Goal: Transaction & Acquisition: Book appointment/travel/reservation

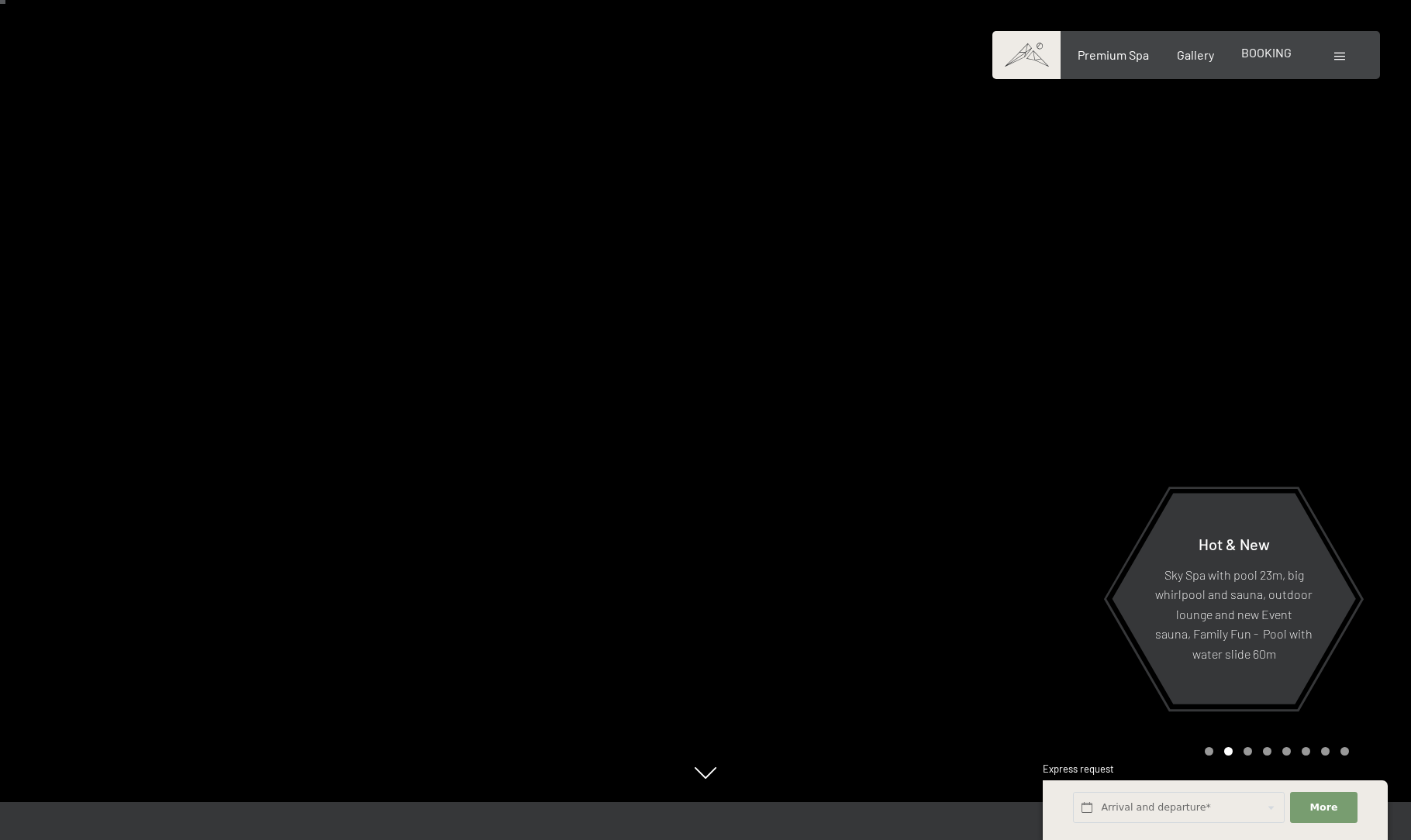
click at [1273, 60] on div "BOOKING" at bounding box center [1266, 53] width 50 height 17
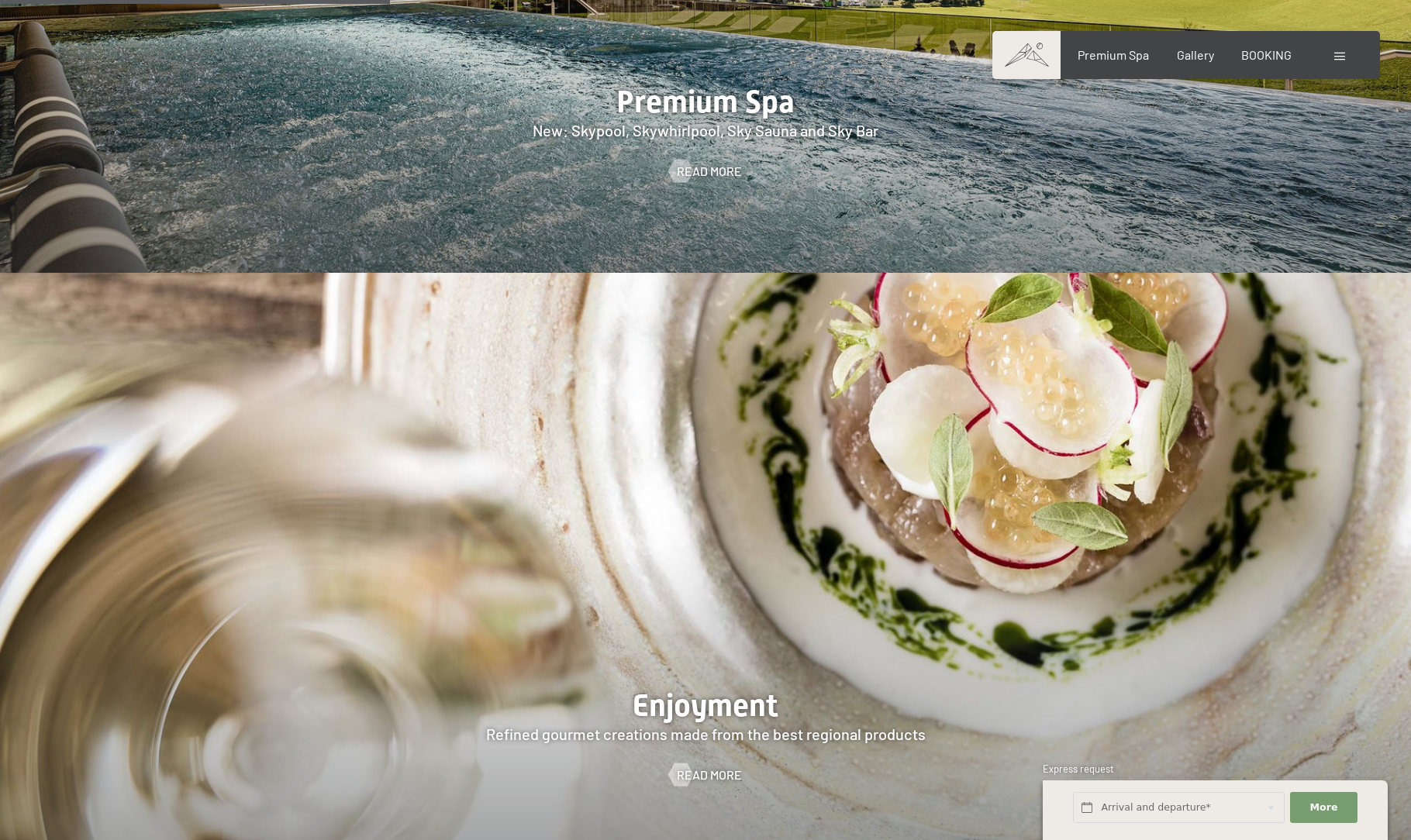
scroll to position [2702, 1]
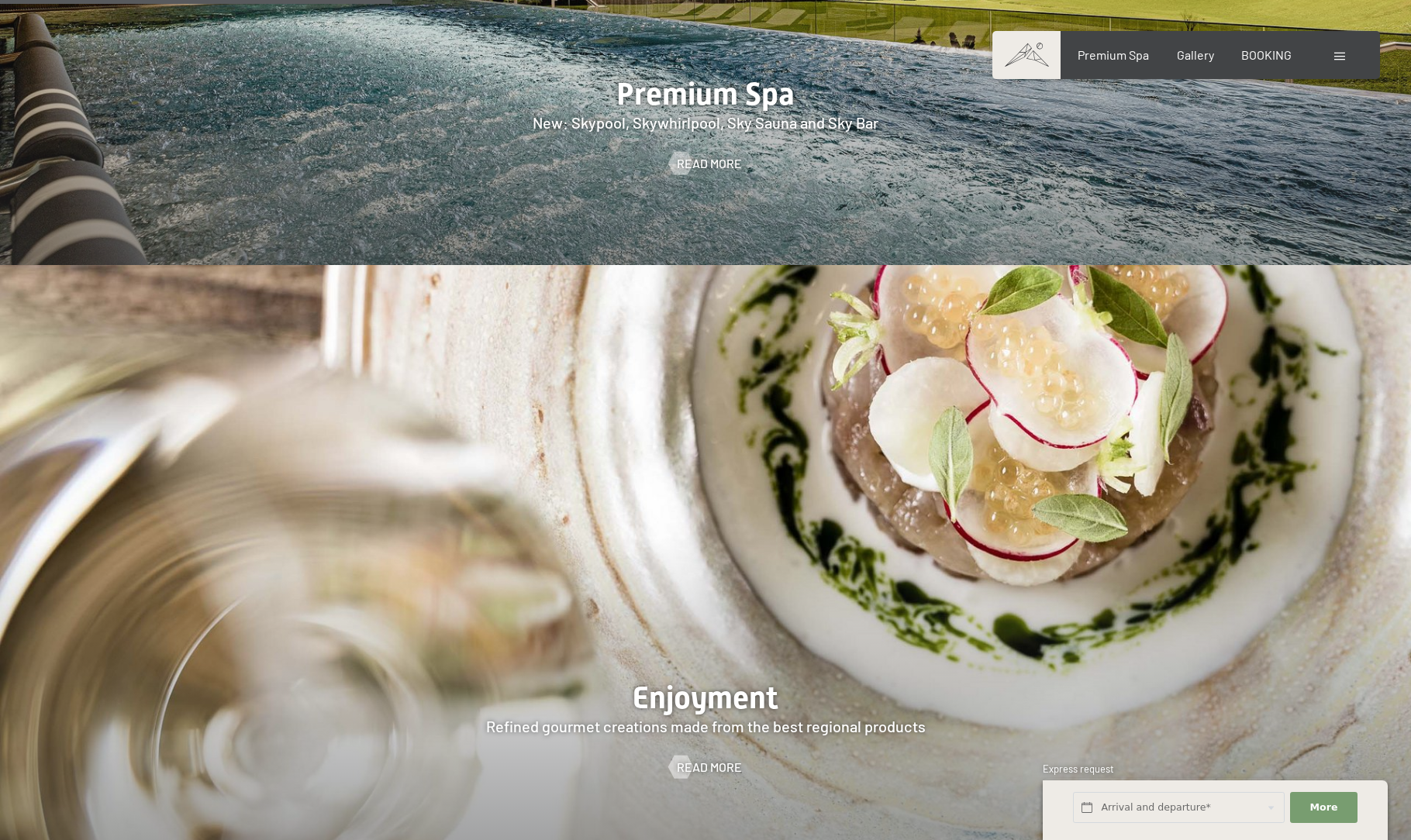
click at [1271, 46] on div "Booking Enquiries Premium Spa Gallery BOOKING DE IT EN Vouchers Gallery Enquiri…" at bounding box center [1186, 55] width 326 height 17
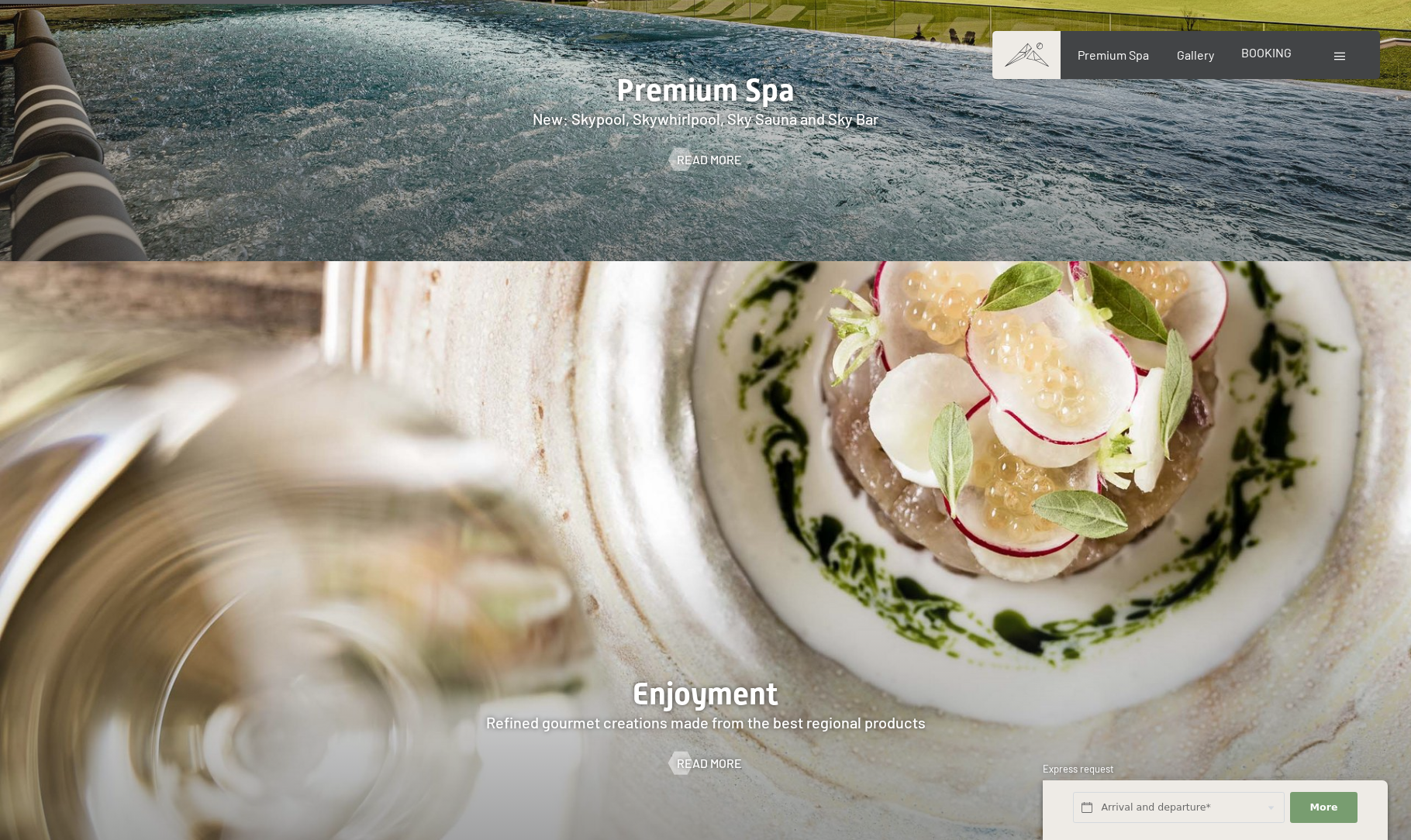
click at [1276, 59] on div "BOOKING" at bounding box center [1266, 53] width 50 height 17
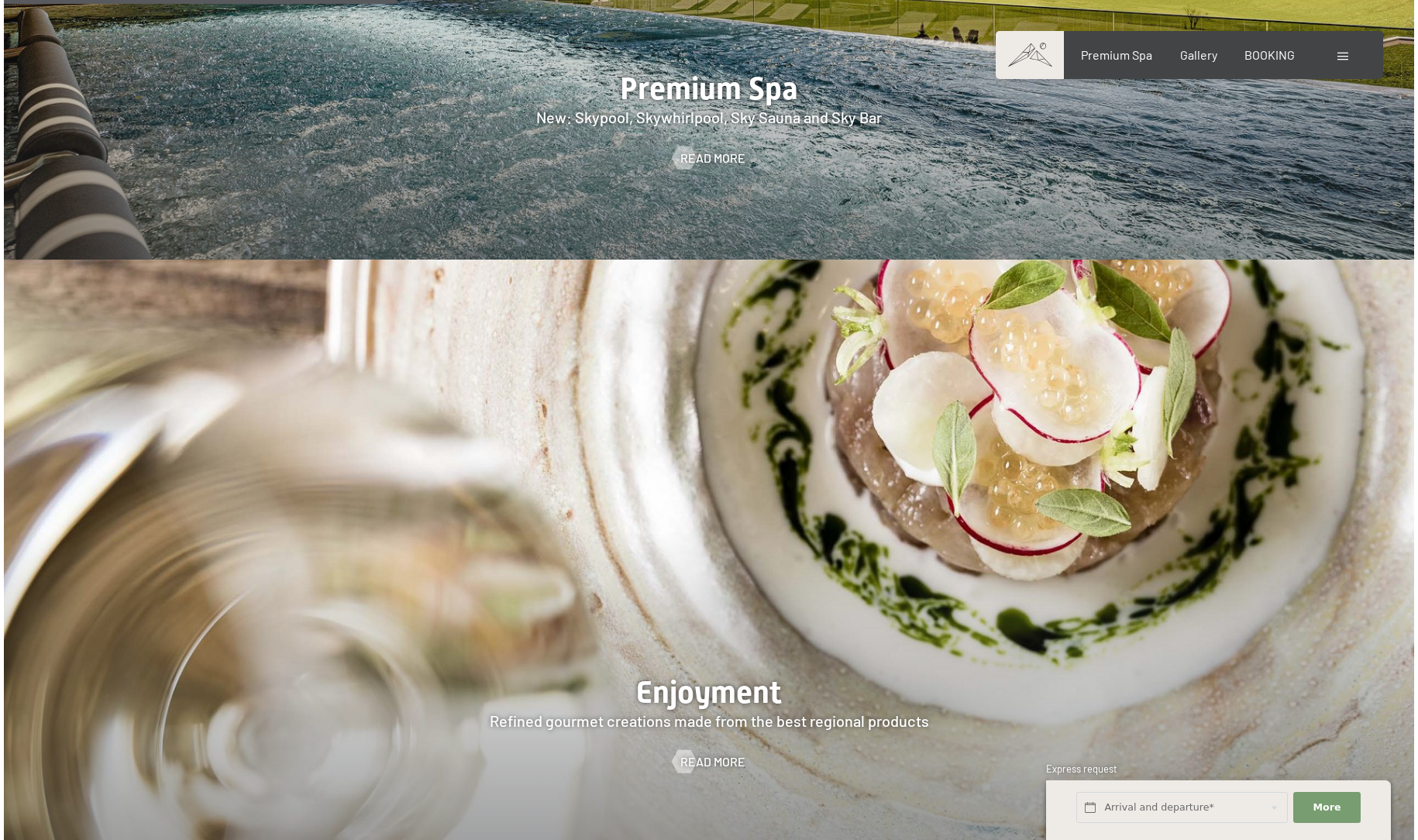
scroll to position [2704, 1]
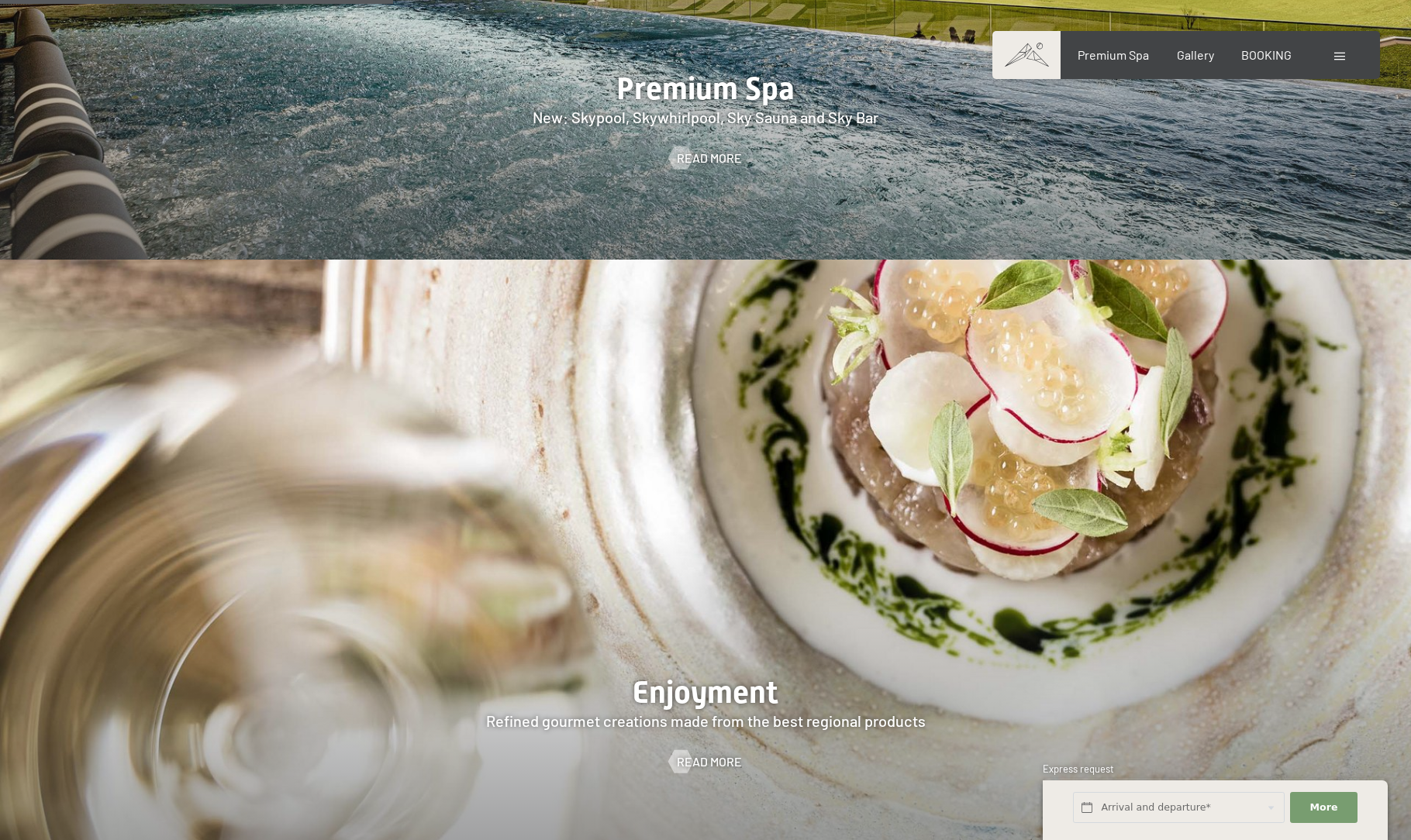
click at [1346, 59] on div at bounding box center [1341, 55] width 15 height 17
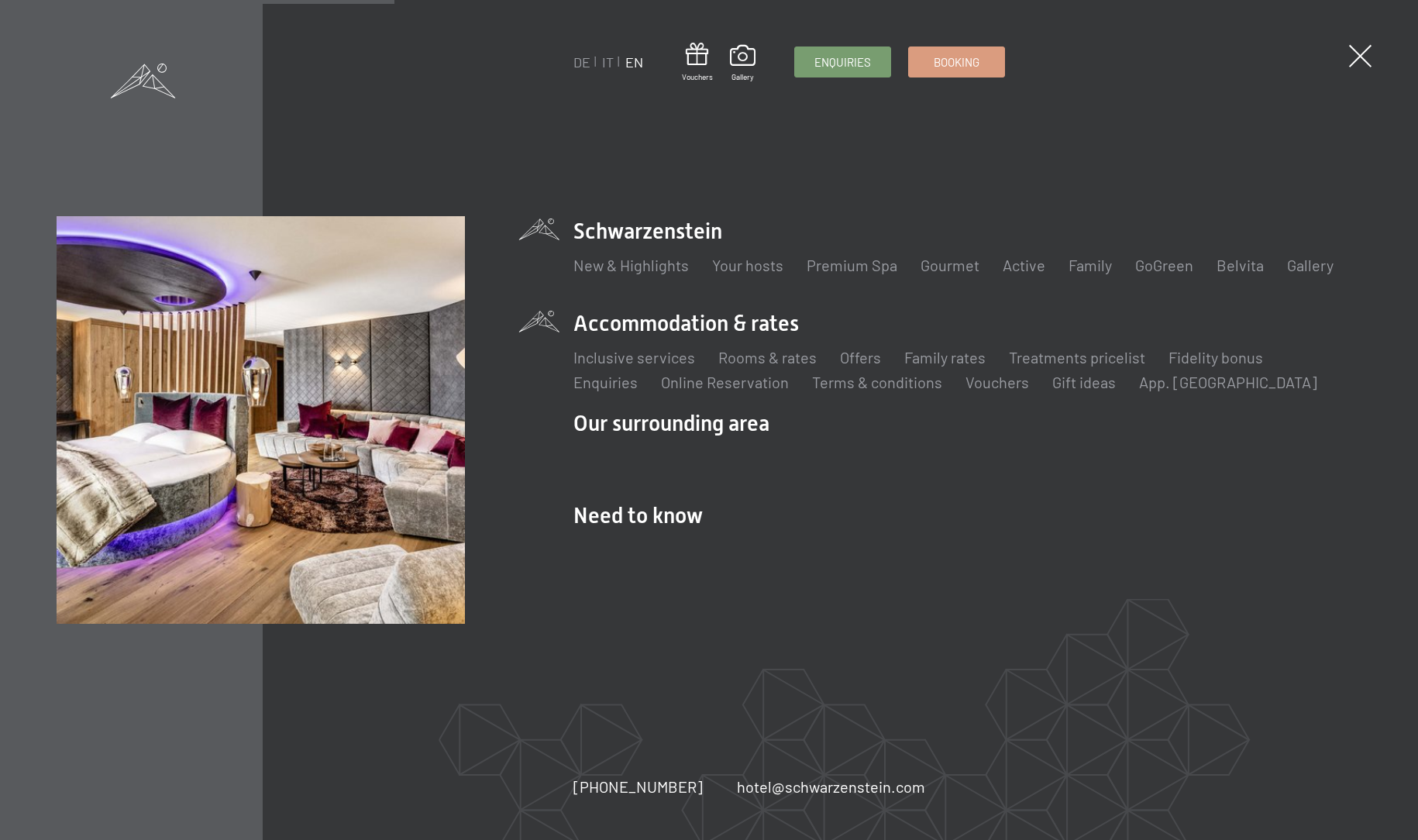
click at [742, 328] on li "Accommodation & rates Inclusive services Rooms & rates List Offers List Family …" at bounding box center [967, 350] width 788 height 84
click at [615, 356] on link "Inclusive services" at bounding box center [633, 357] width 121 height 19
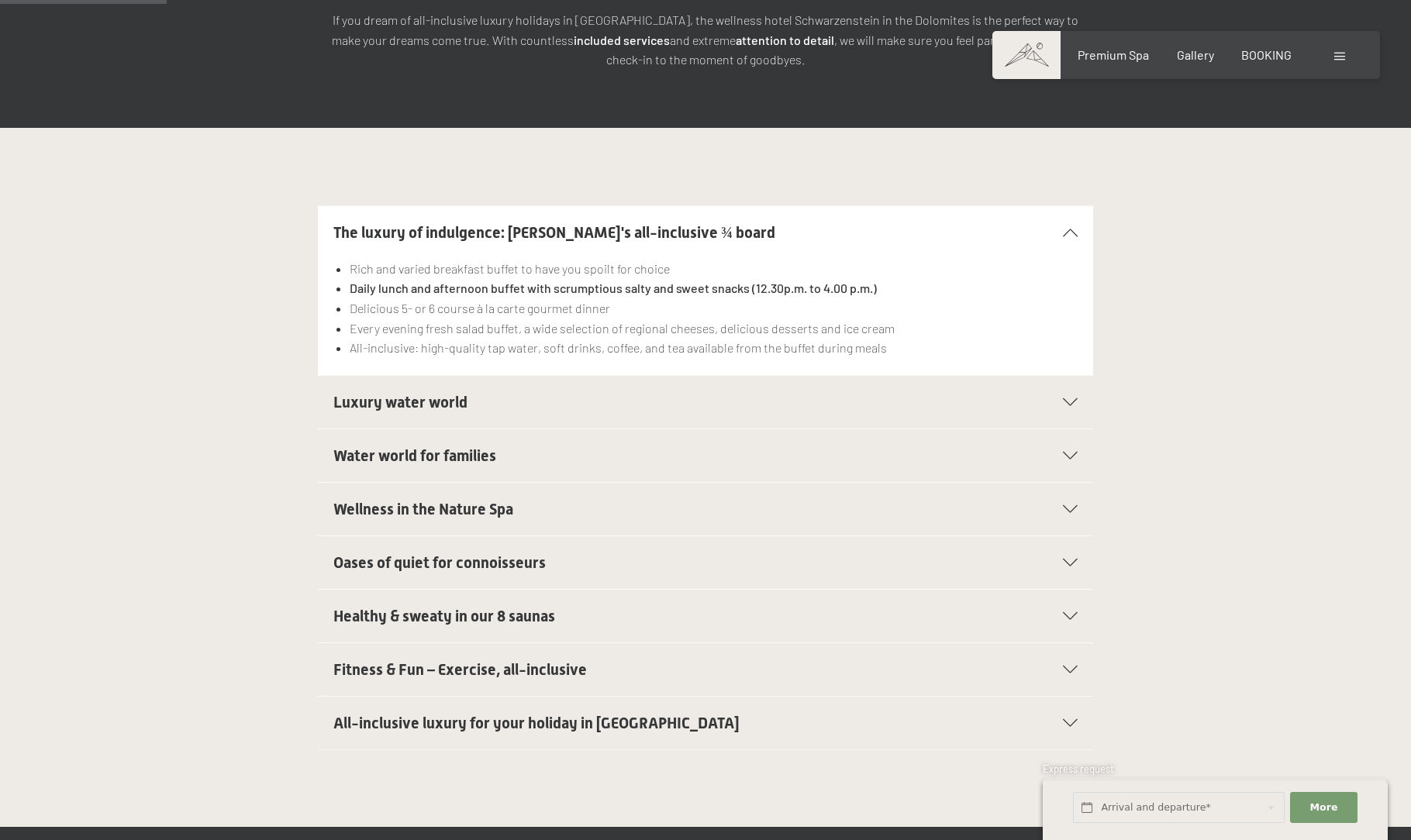
scroll to position [337, 1]
click at [406, 393] on span "Luxury water world" at bounding box center [400, 402] width 135 height 19
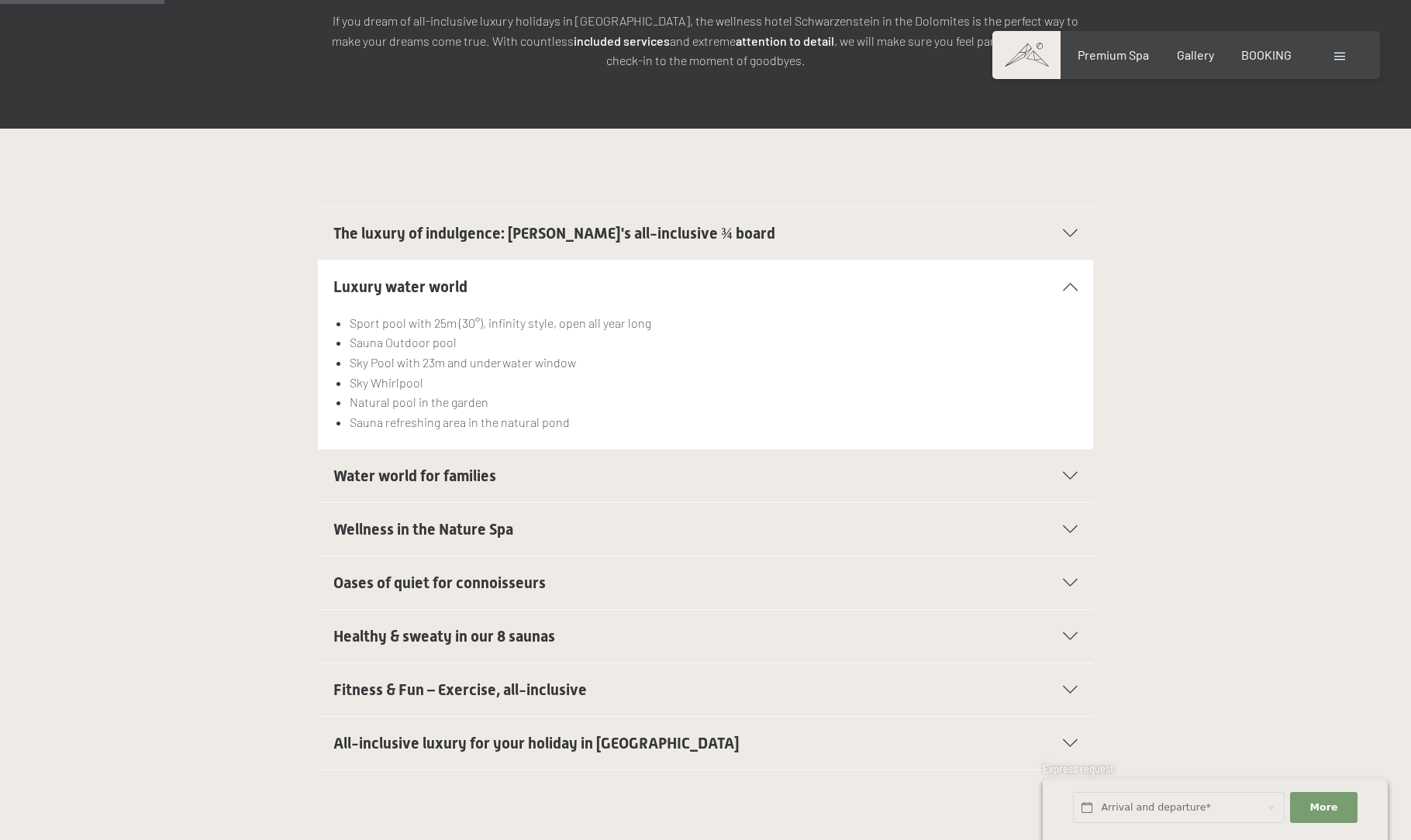
scroll to position [334, 0]
click at [406, 393] on li "Natural pool in the garden" at bounding box center [713, 403] width 728 height 20
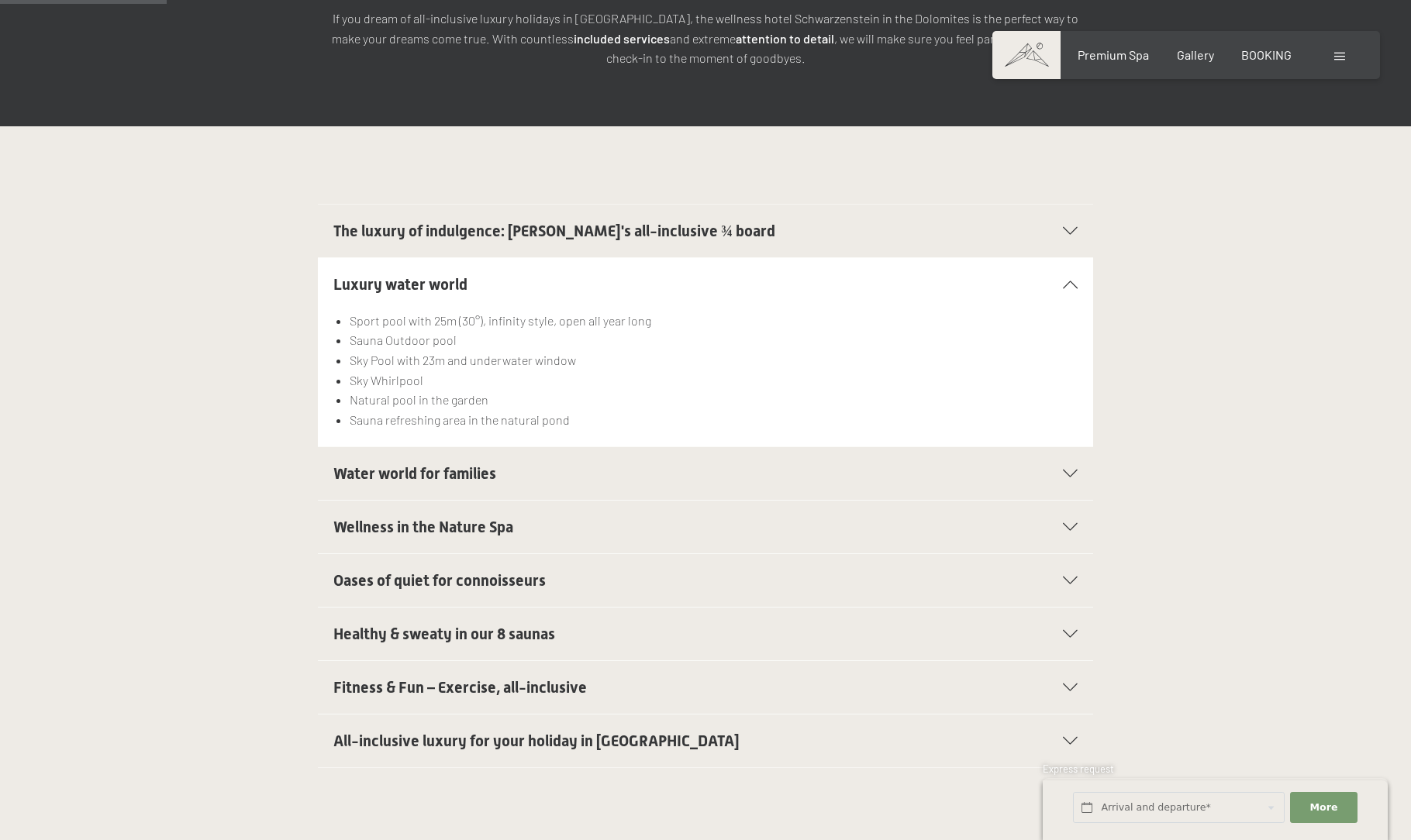
scroll to position [339, 0]
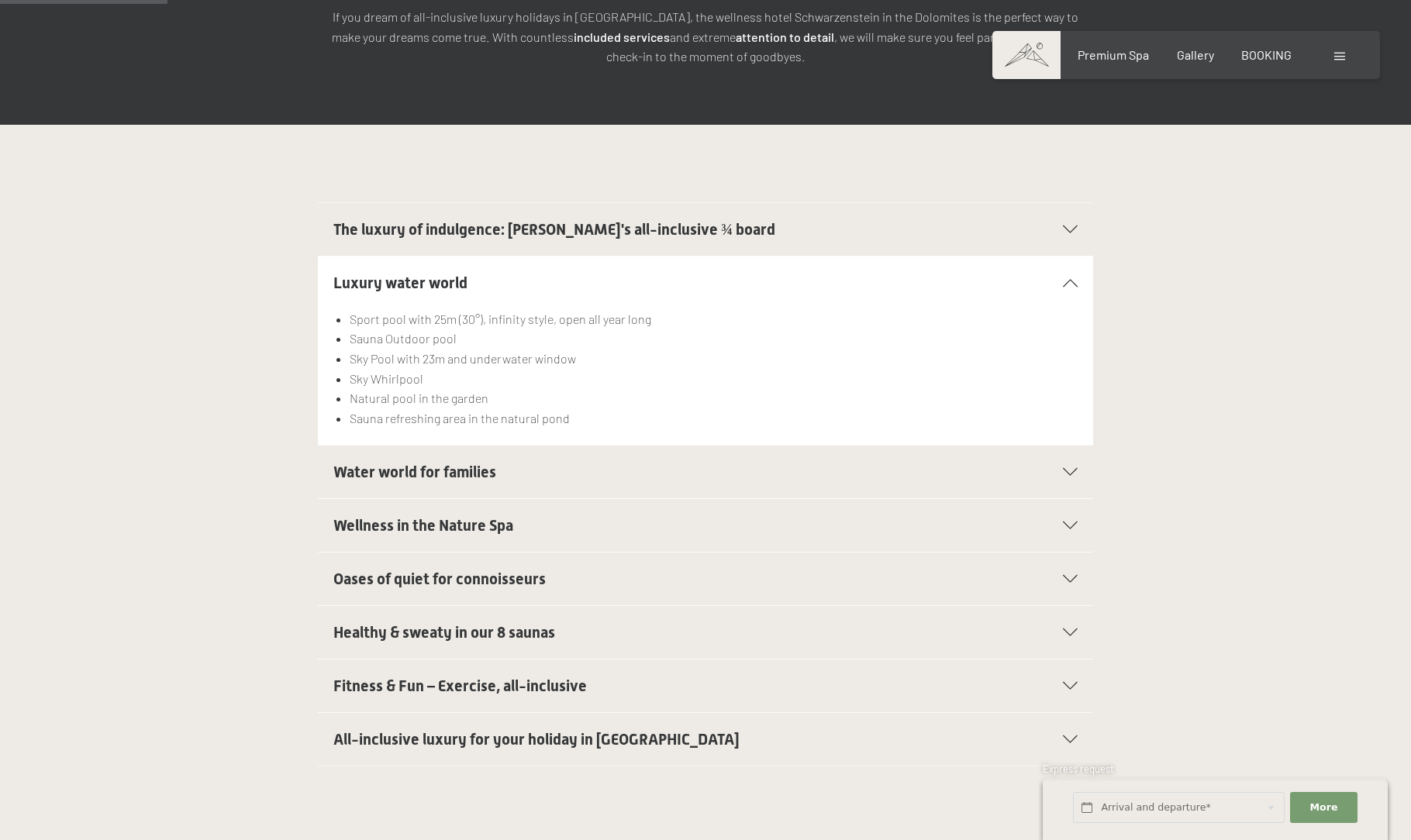
click at [423, 676] on span "Fitness & Fun – Exercise, all-inclusive" at bounding box center [459, 685] width 253 height 19
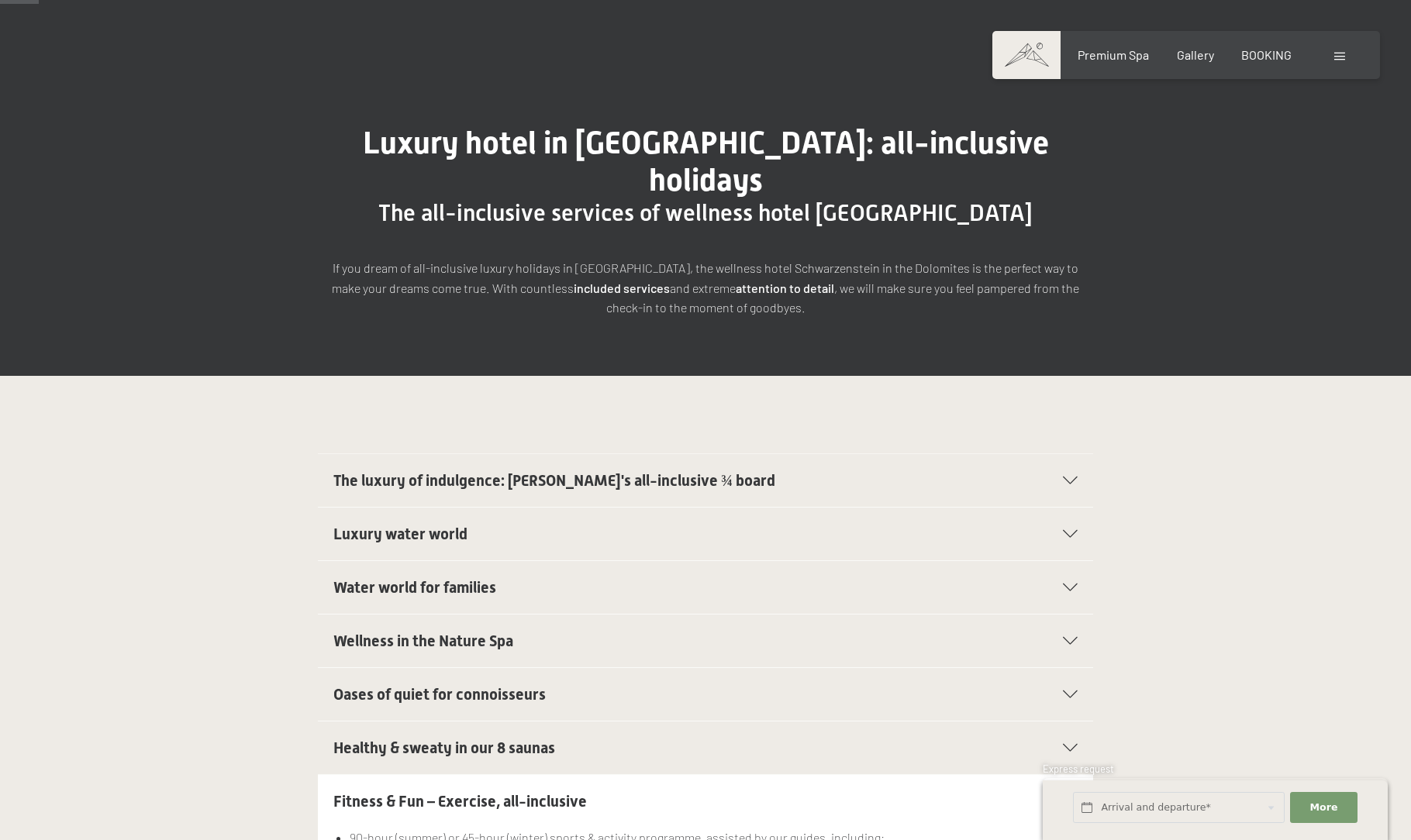
scroll to position [65, 0]
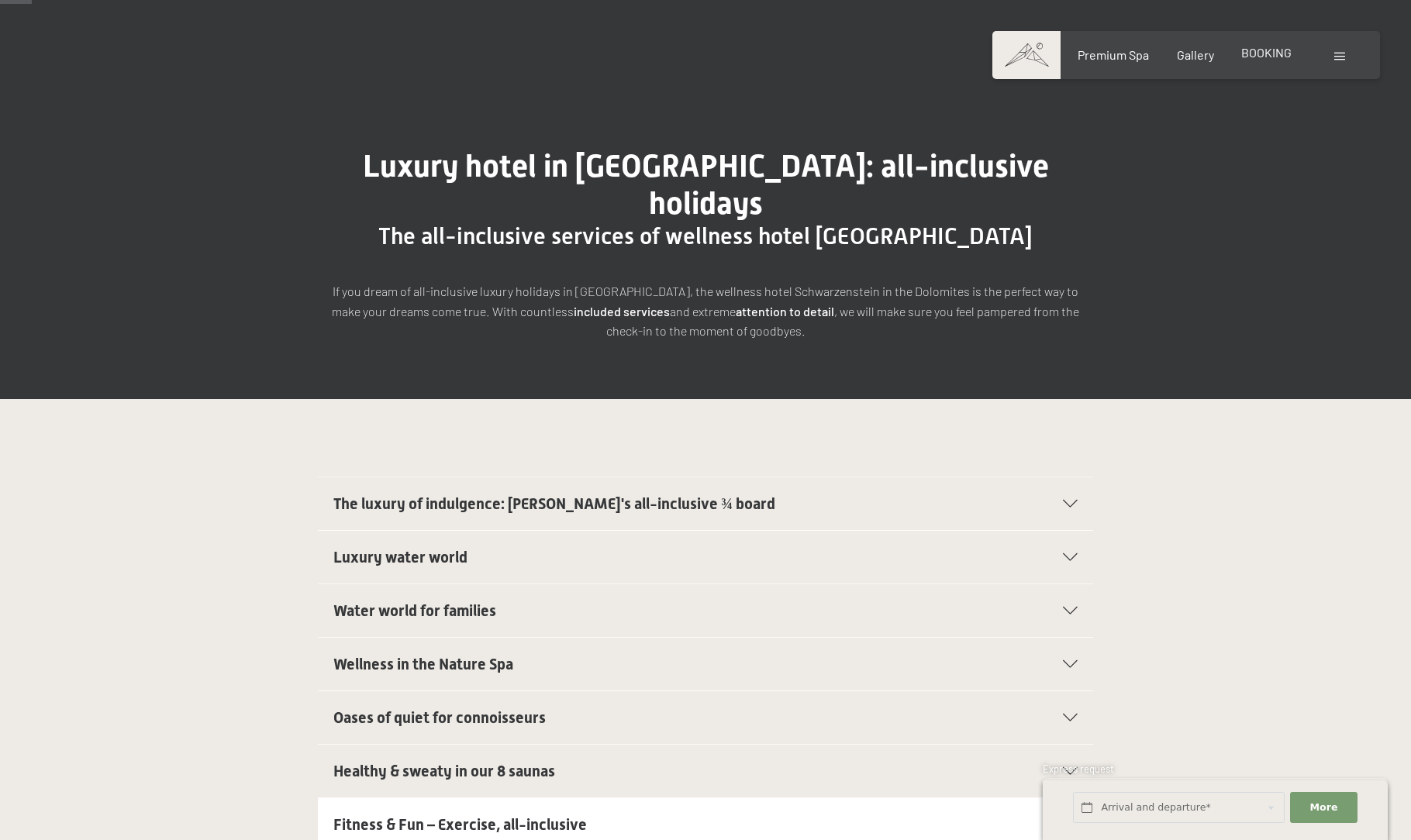
click at [1262, 54] on span "BOOKING" at bounding box center [1266, 52] width 50 height 15
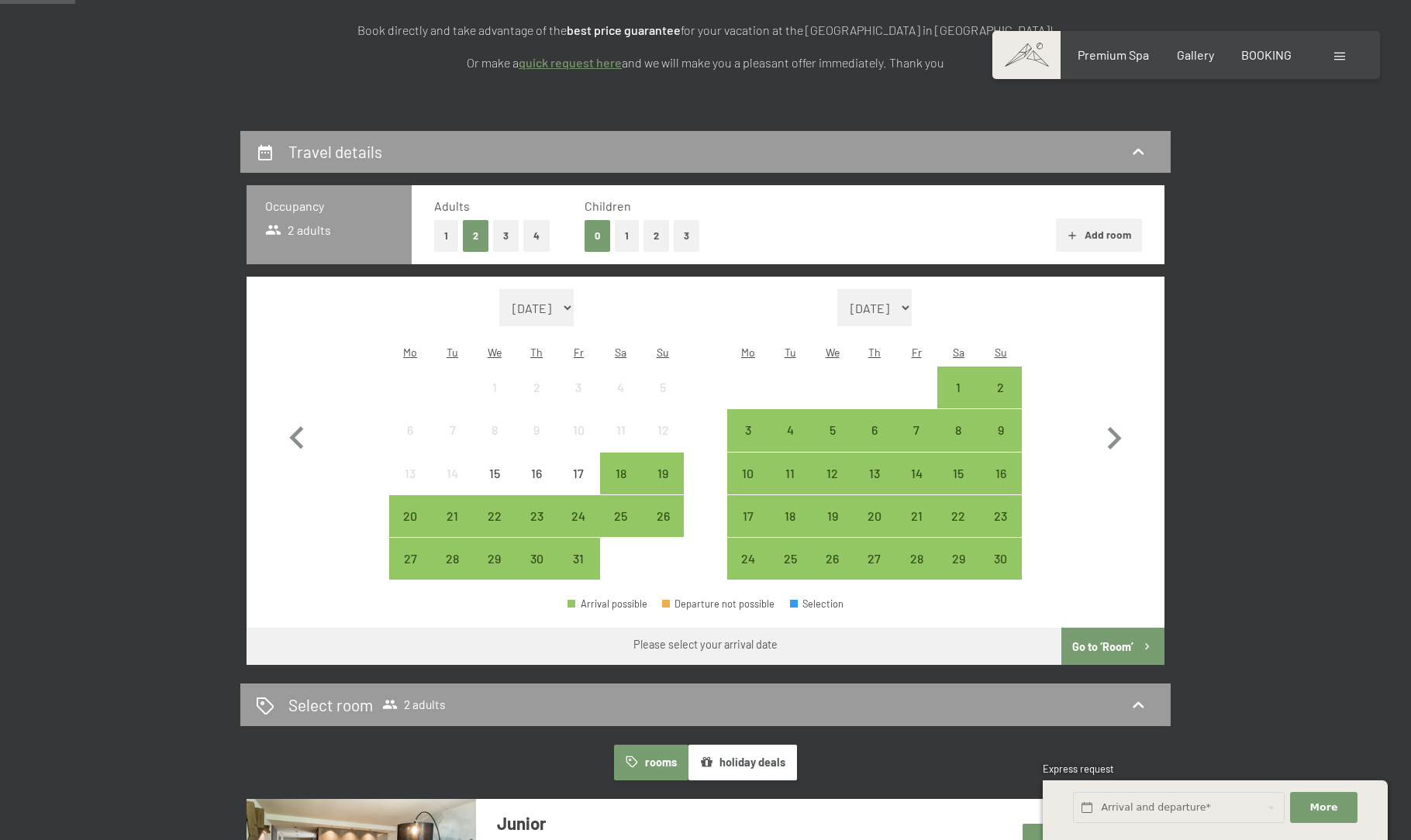
scroll to position [289, 0]
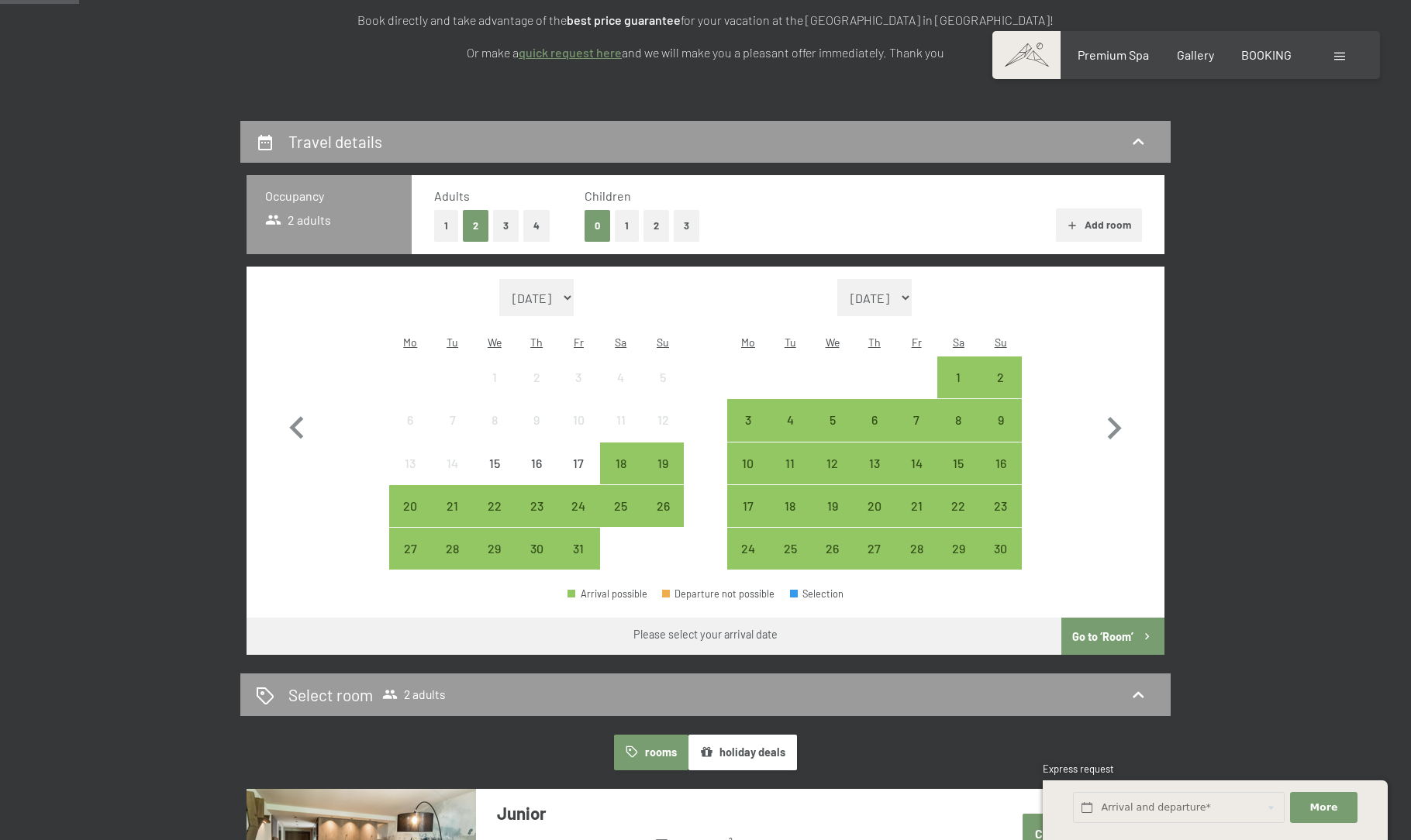
click at [630, 223] on button "1" at bounding box center [627, 225] width 24 height 32
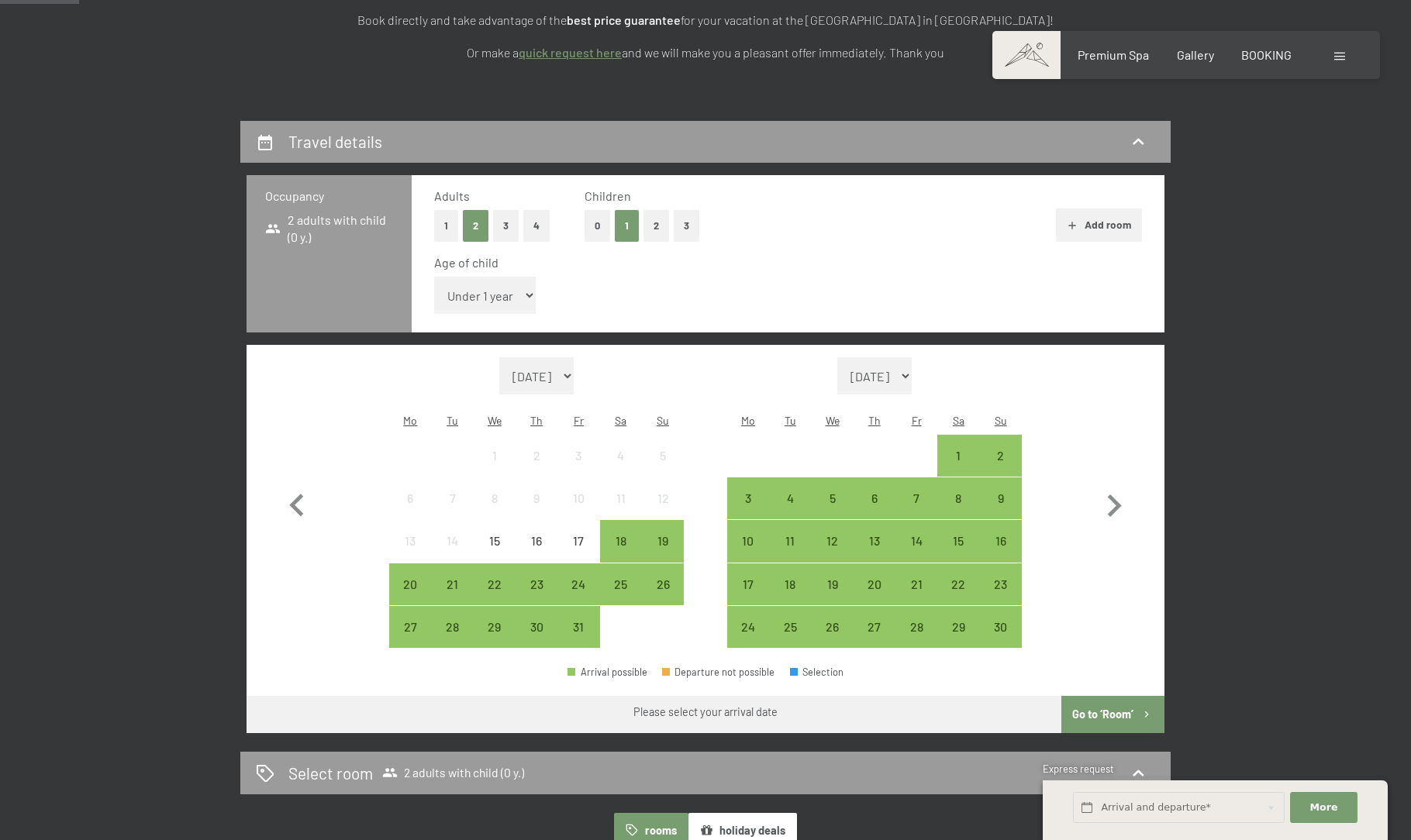
select select "9"
click at [1110, 483] on icon "button" at bounding box center [1114, 505] width 45 height 45
select select "[DATE]"
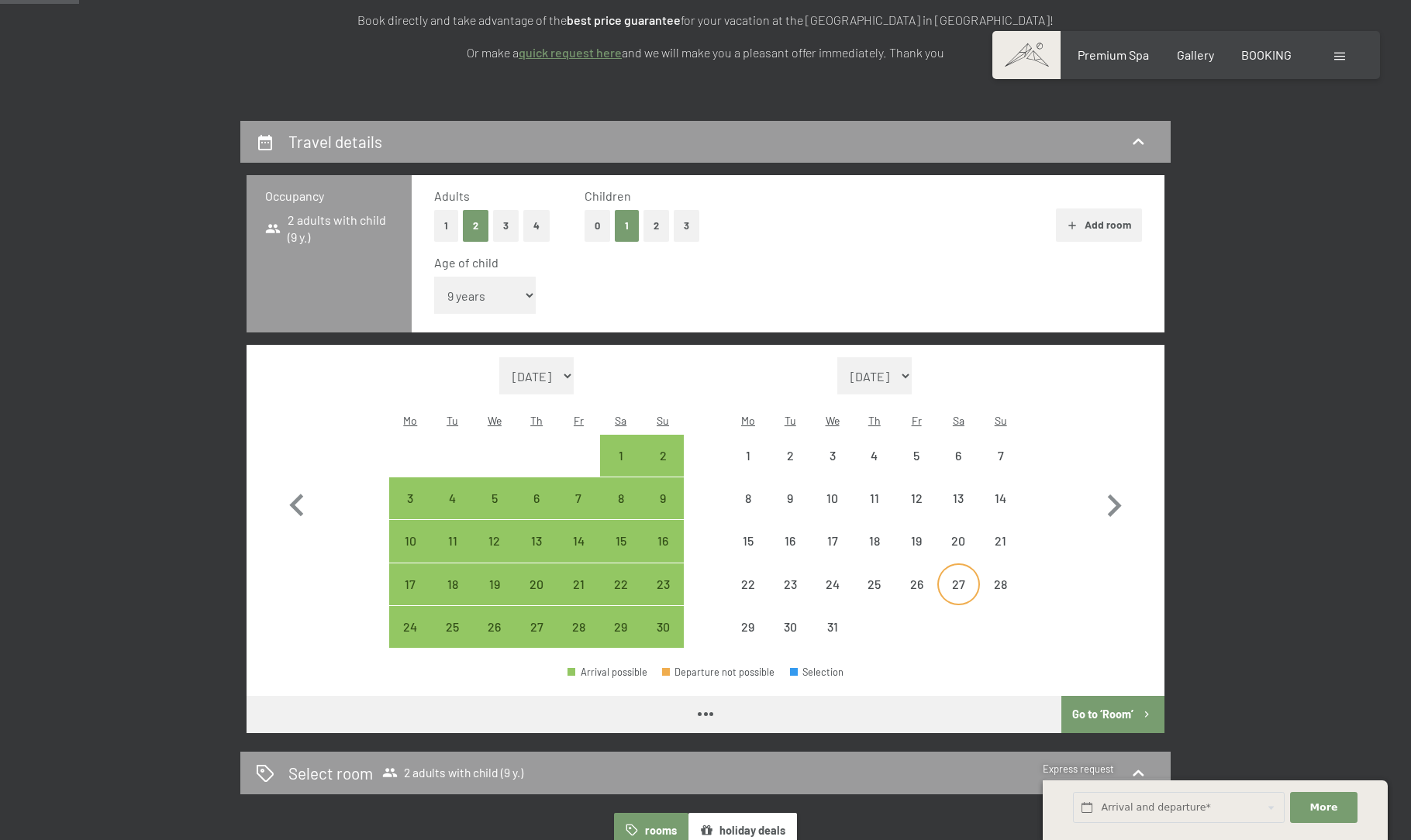
select select "[DATE]"
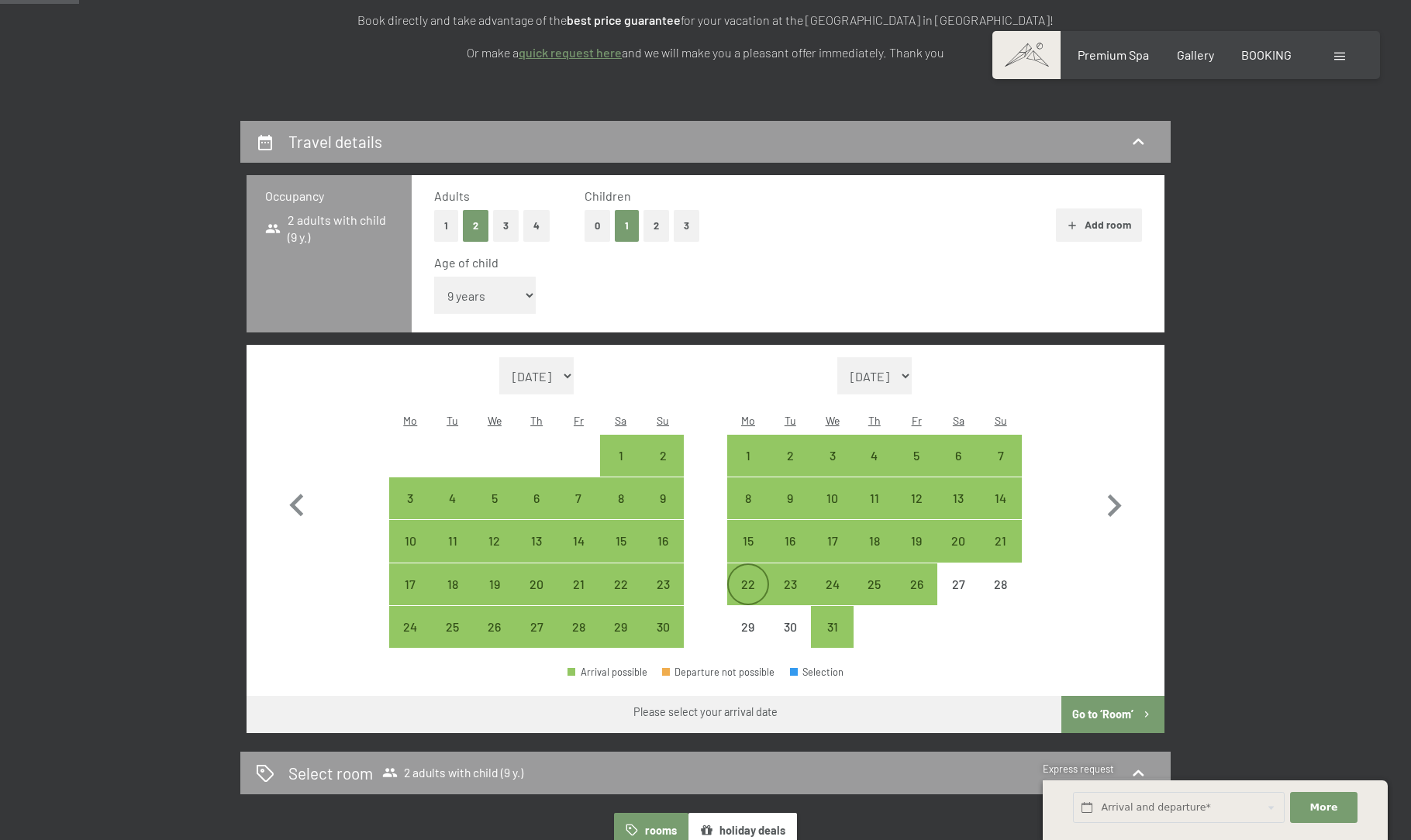
click at [751, 578] on div "22" at bounding box center [748, 597] width 39 height 39
select select "[DATE]"
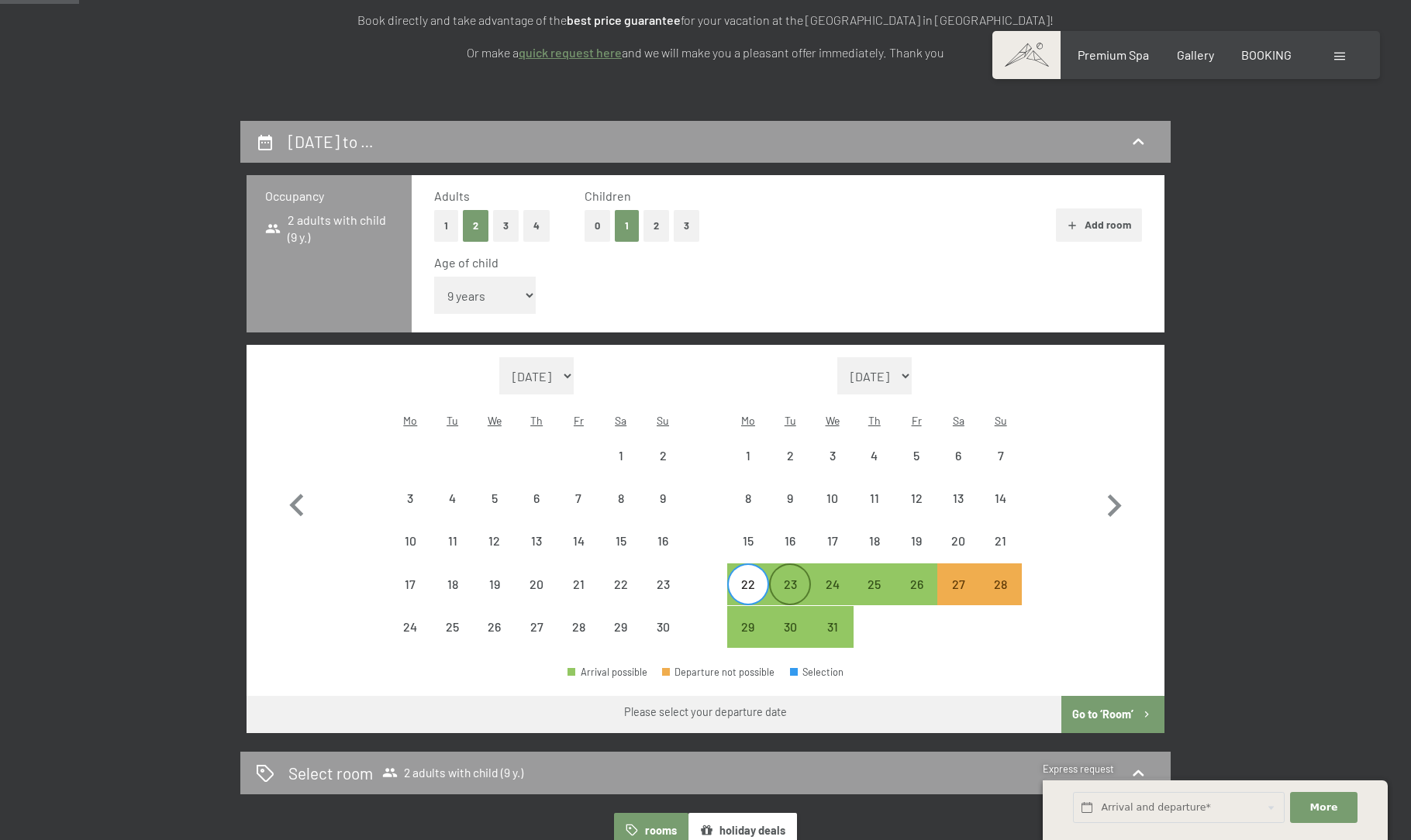
click at [773, 578] on div "23" at bounding box center [790, 597] width 39 height 39
select select "[DATE]"
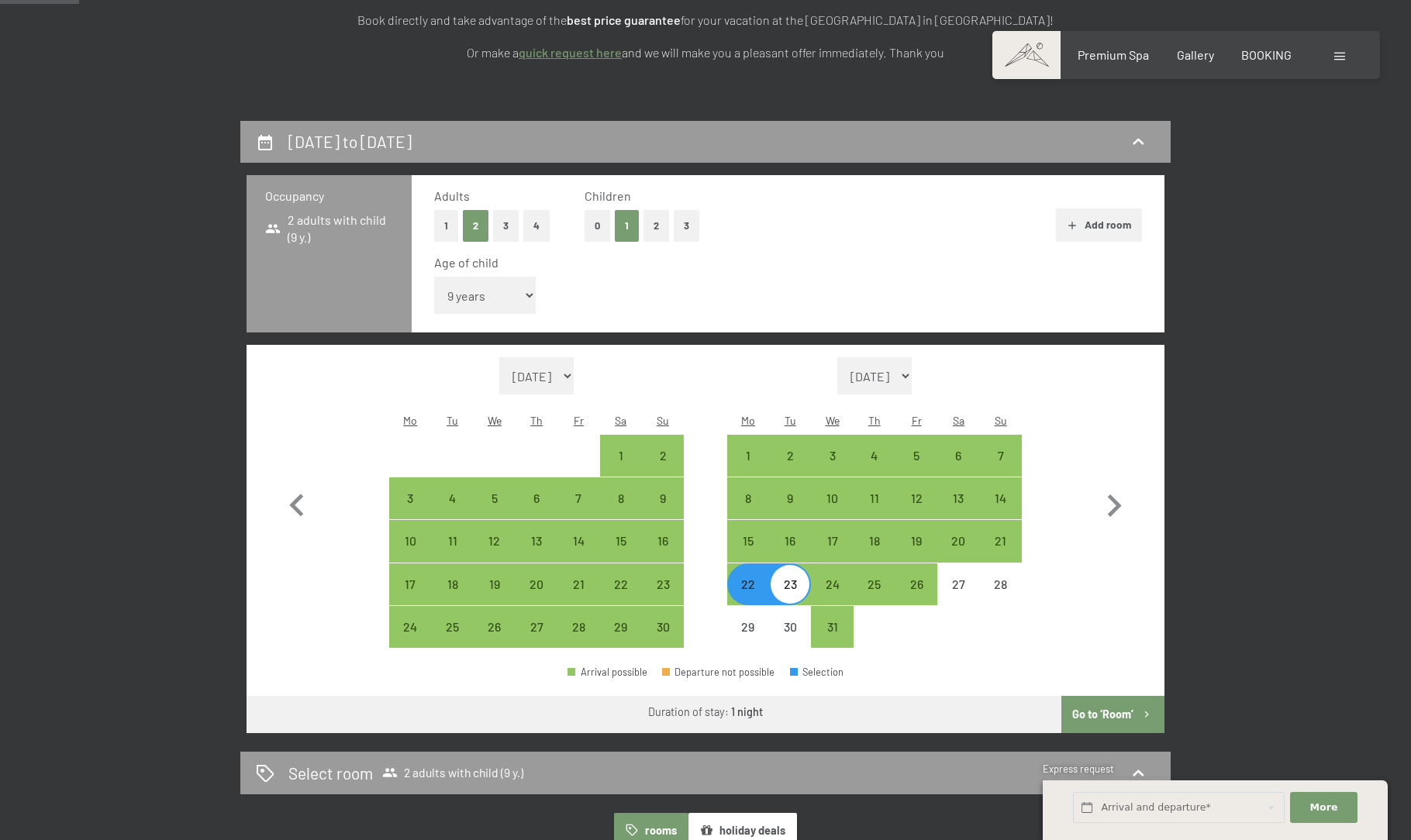
click at [753, 578] on div "22" at bounding box center [748, 597] width 39 height 39
select select "[DATE]"
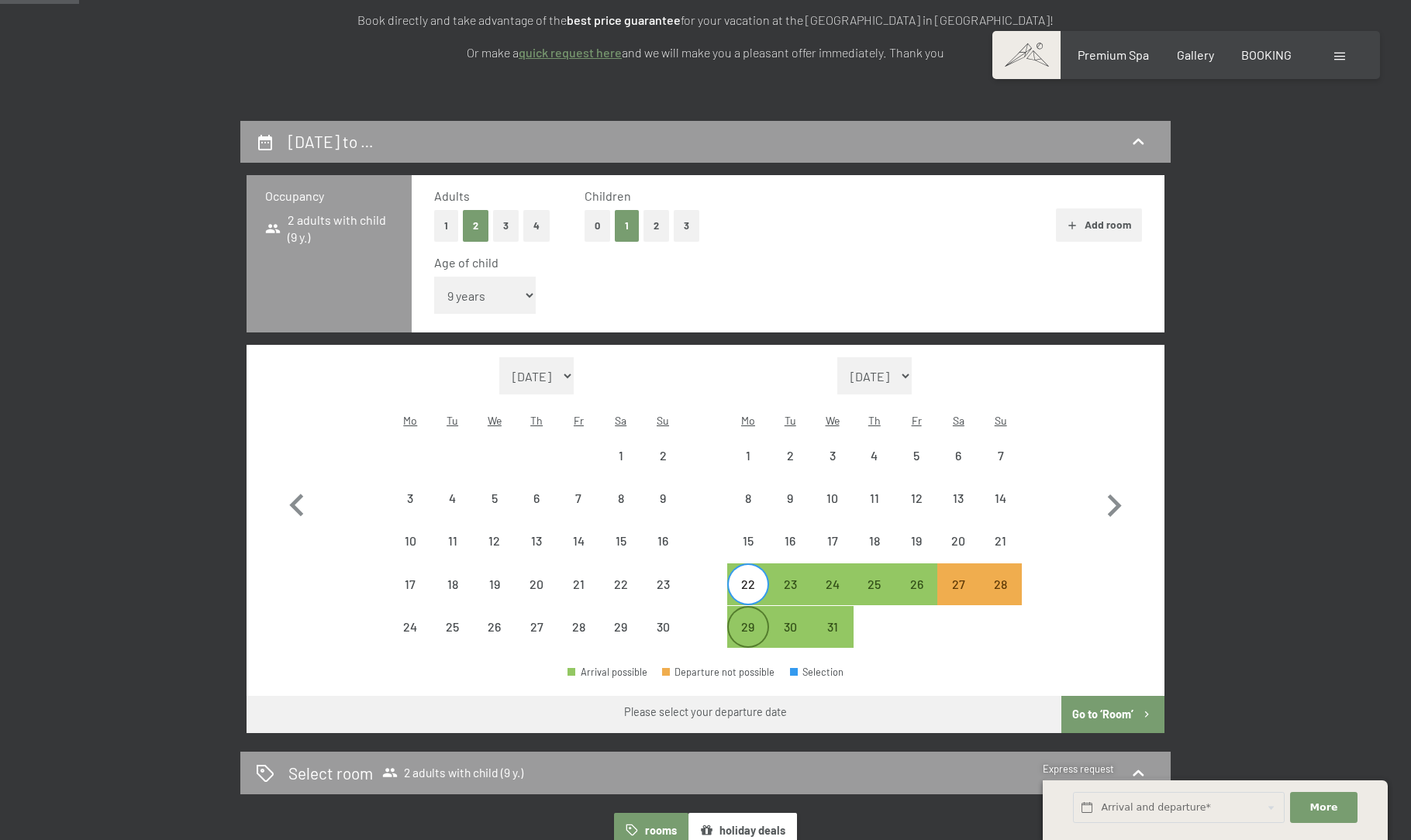
click at [748, 620] on div "29" at bounding box center [748, 640] width 39 height 39
select select "[DATE]"
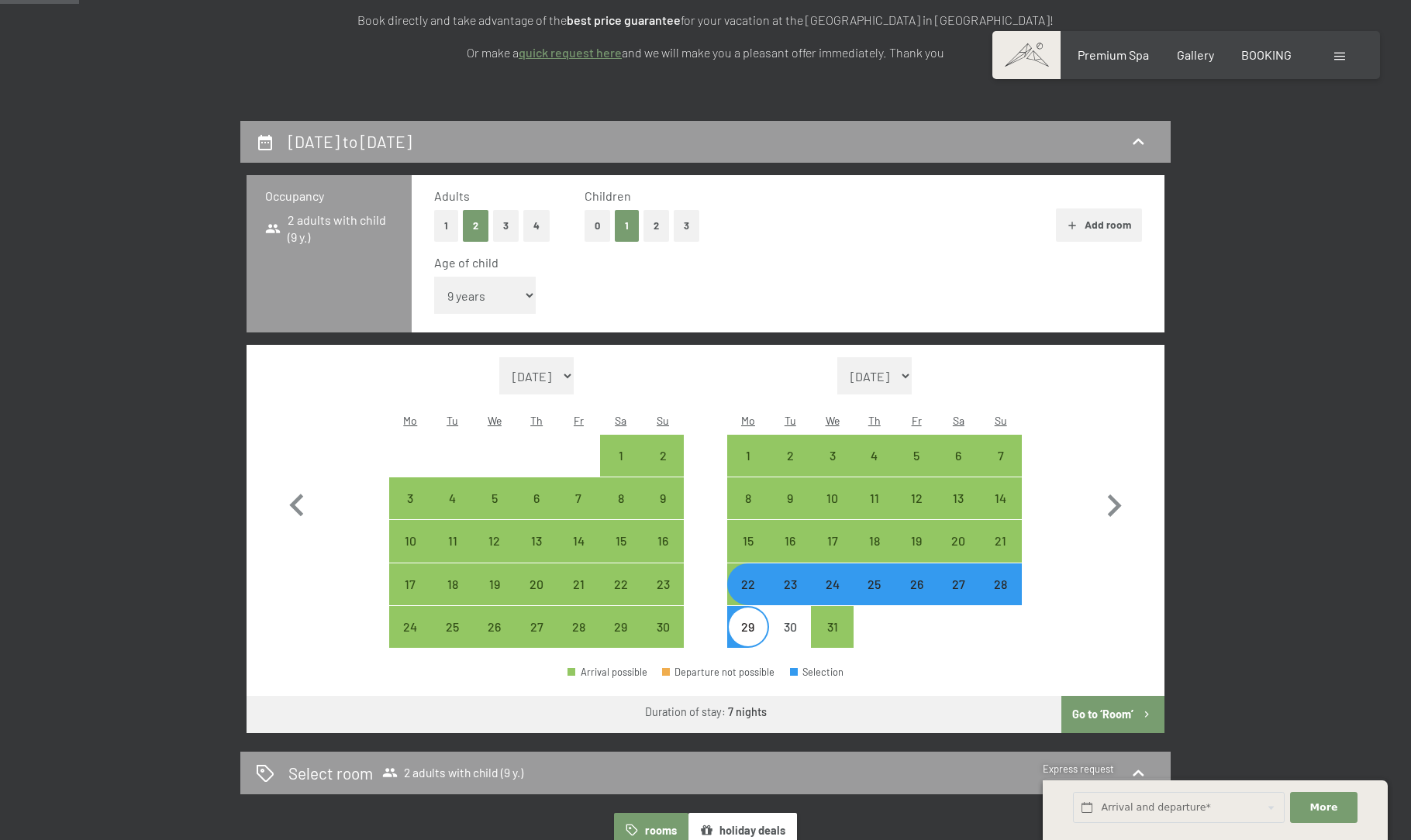
click at [1106, 695] on button "Go to ‘Room’" at bounding box center [1112, 714] width 103 height 37
select select "[DATE]"
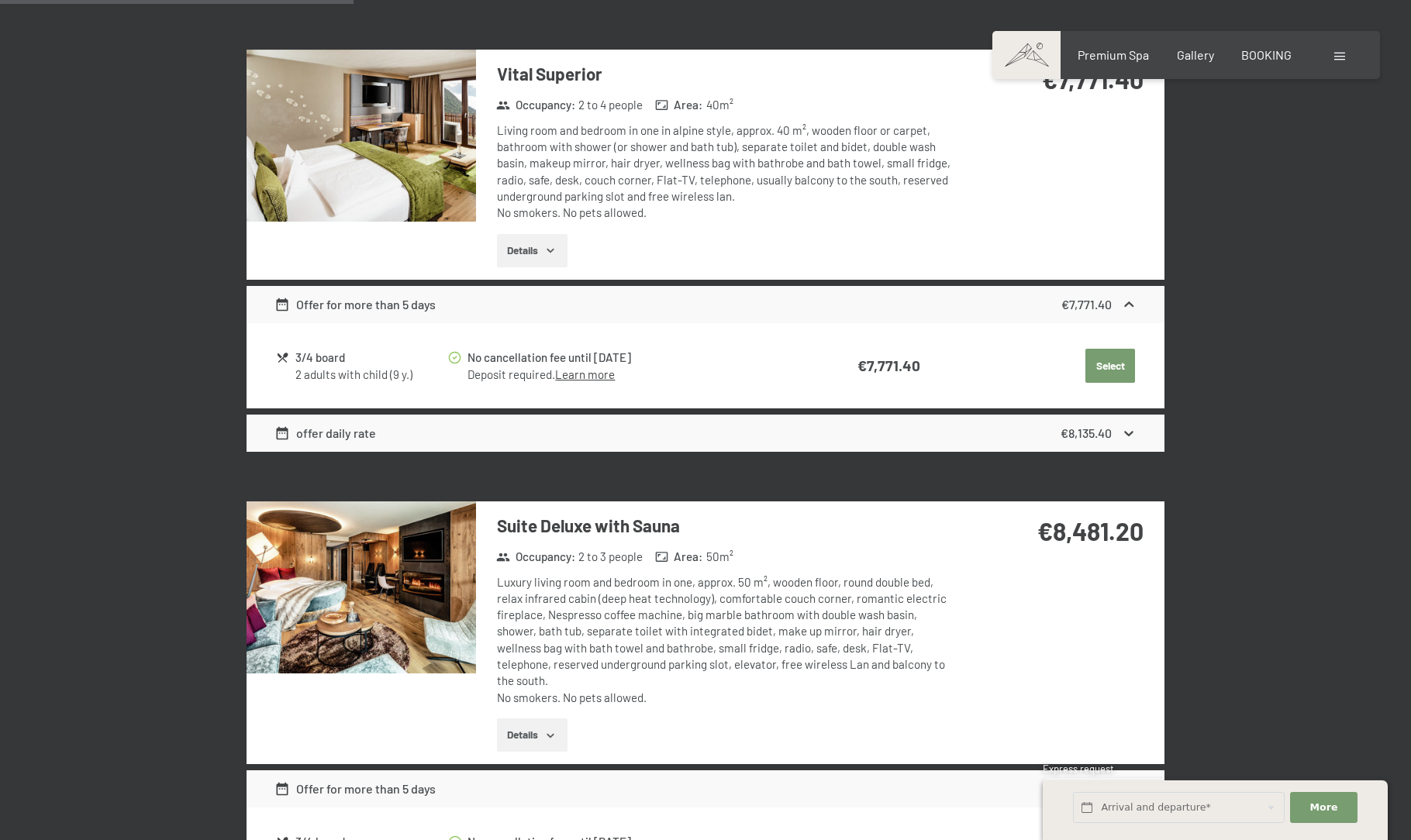
scroll to position [1023, 0]
